Goal: Information Seeking & Learning: Learn about a topic

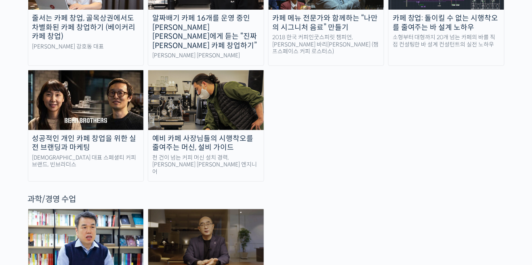
scroll to position [1736, 0]
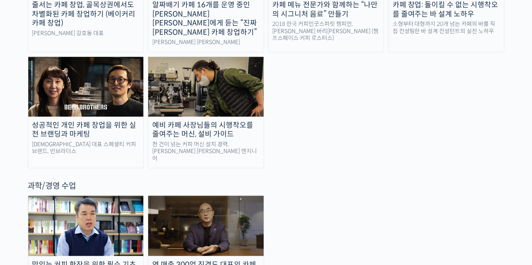
scroll to position [1770, 0]
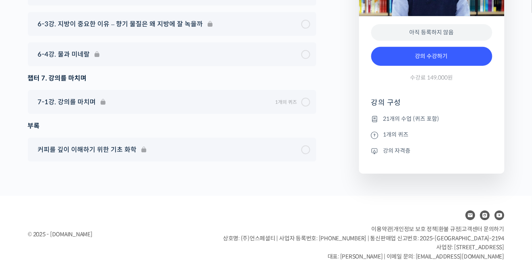
scroll to position [4225, 0]
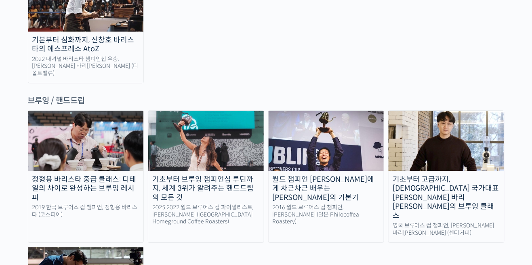
scroll to position [1310, 0]
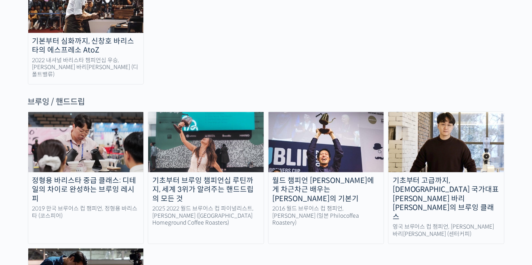
click at [456, 176] on div "기초부터 고급까지, [DEMOGRAPHIC_DATA] 국가대표 [PERSON_NAME] 바리[PERSON_NAME]의 브루잉 클래스" at bounding box center [445, 199] width 115 height 46
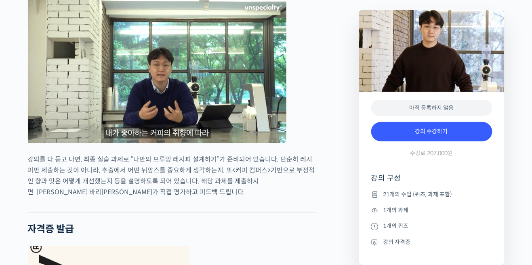
scroll to position [2274, 0]
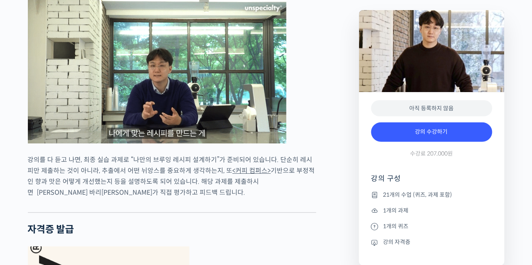
click at [238, 166] on link "<커피 컴퍼스>" at bounding box center [251, 170] width 38 height 8
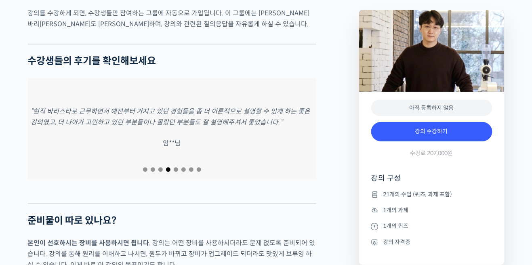
scroll to position [3059, 0]
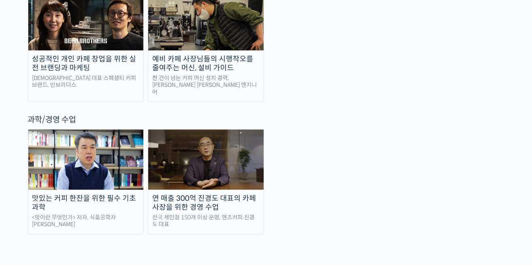
scroll to position [1820, 0]
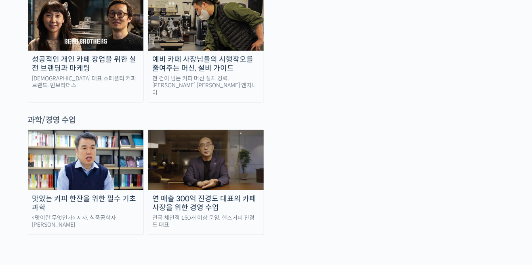
click at [43, 194] on div "맛있는 커피 한잔을 위한 필수 기초 과학" at bounding box center [85, 203] width 115 height 18
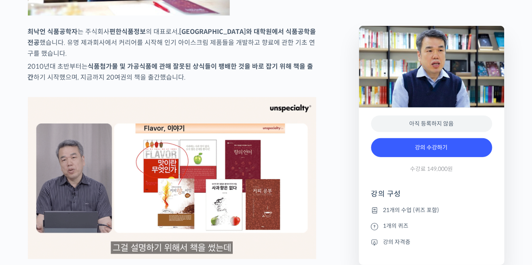
scroll to position [511, 0]
